Goal: Find contact information: Find contact information

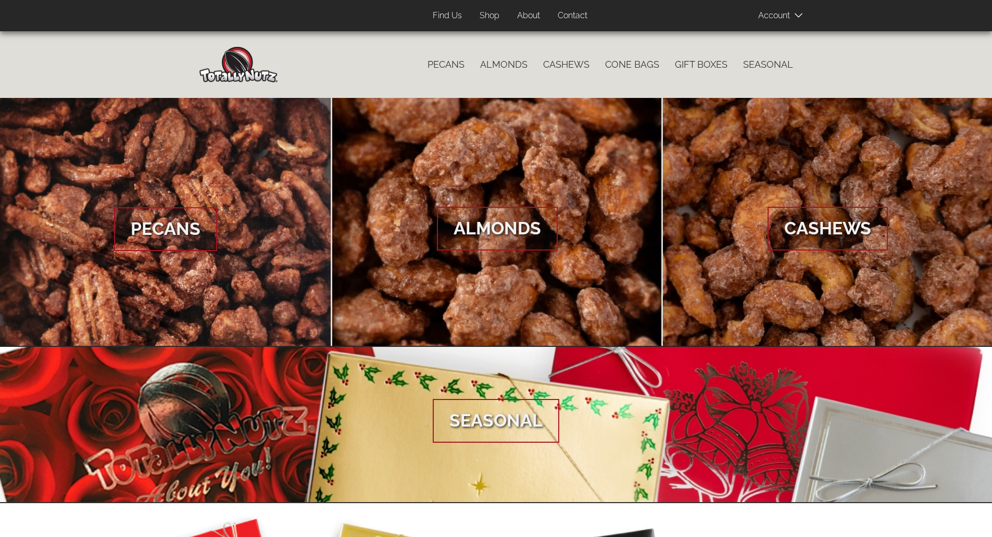
click at [155, 58] on div "Urban Nut Roasters So Good They’ll Drive You Crazy! Catalog menu Pecans Almonds…" at bounding box center [496, 64] width 992 height 67
click at [565, 11] on link "Contact" at bounding box center [572, 16] width 45 height 20
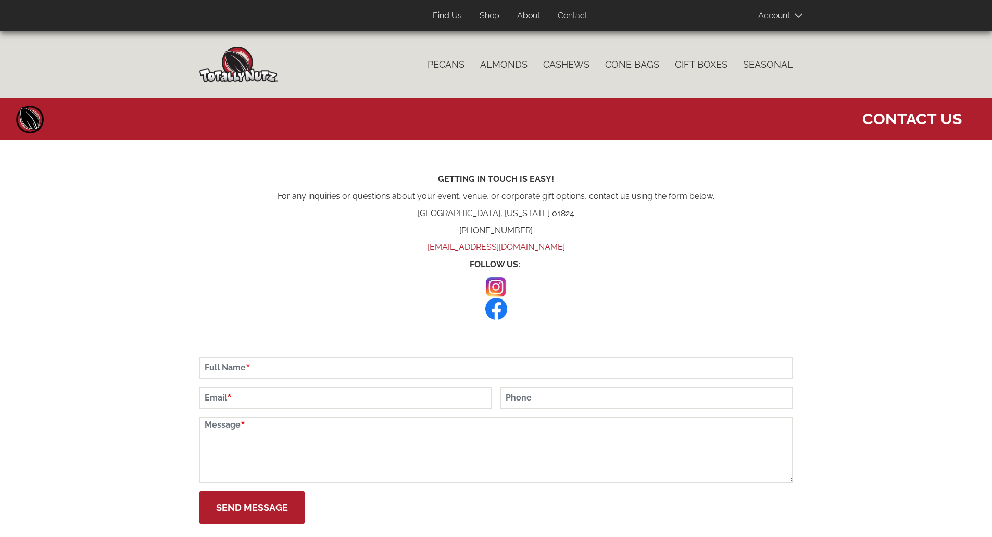
click at [502, 315] on img at bounding box center [496, 309] width 22 height 22
click at [497, 290] on img at bounding box center [496, 287] width 22 height 22
